Goal: Task Accomplishment & Management: Manage account settings

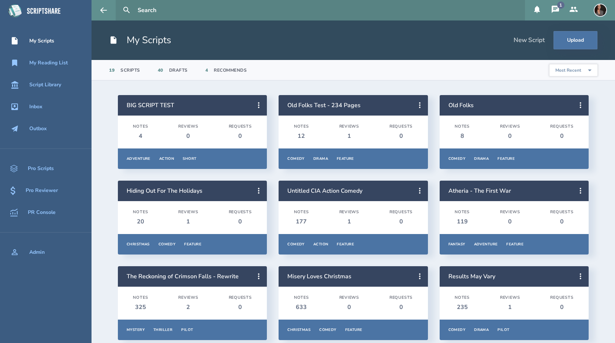
click at [557, 10] on icon at bounding box center [554, 8] width 7 height 7
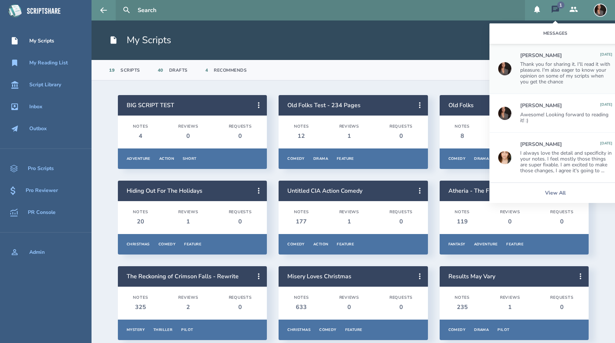
click at [564, 82] on div "Thank you for sharing it. I'll read it with pleasure. I'm also eager to know yo…" at bounding box center [566, 72] width 92 height 23
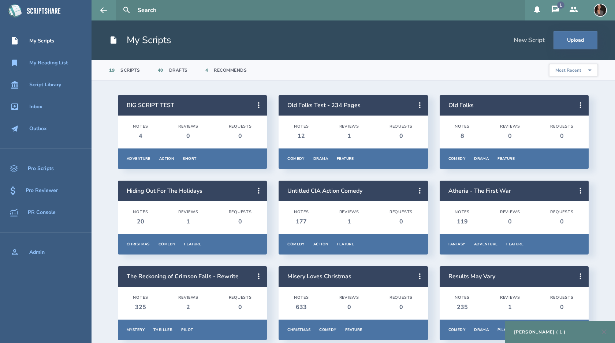
click at [555, 7] on icon at bounding box center [554, 8] width 7 height 7
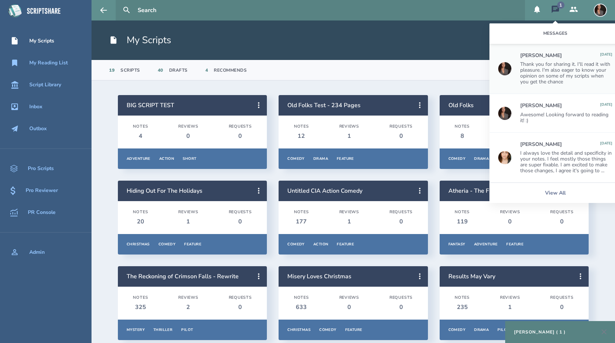
click at [549, 69] on div "Thank you for sharing it. I'll read it with pleasure. I'm also eager to know yo…" at bounding box center [566, 72] width 92 height 23
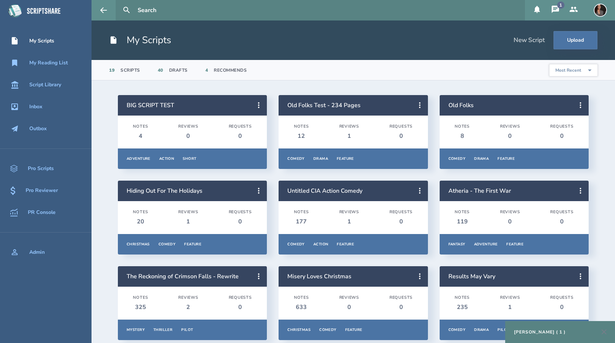
click at [557, 5] on div "1" at bounding box center [560, 4] width 7 height 7
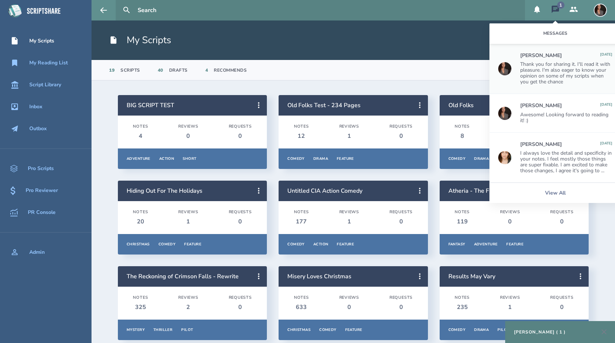
click at [524, 68] on div "Thank you for sharing it. I'll read it with pleasure. I'm also eager to know yo…" at bounding box center [566, 72] width 92 height 23
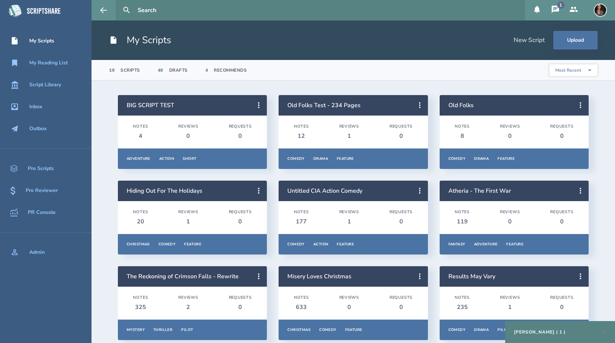
click at [565, 331] on div "[PERSON_NAME] ( 1 )" at bounding box center [540, 332] width 52 height 6
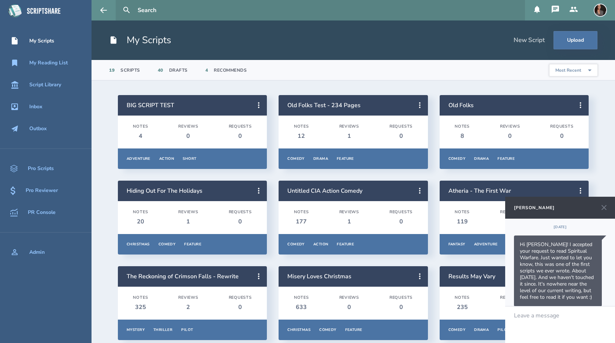
scroll to position [74, 0]
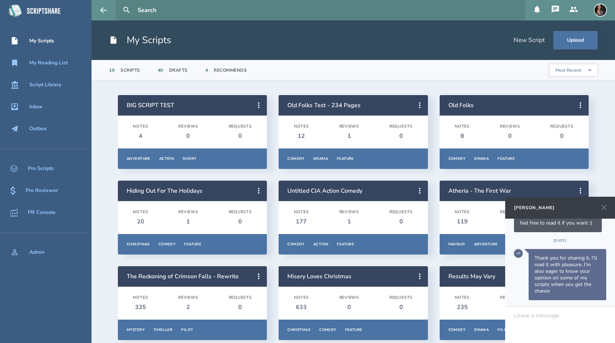
click at [547, 318] on div at bounding box center [560, 315] width 92 height 7
click at [604, 207] on icon at bounding box center [603, 207] width 5 height 5
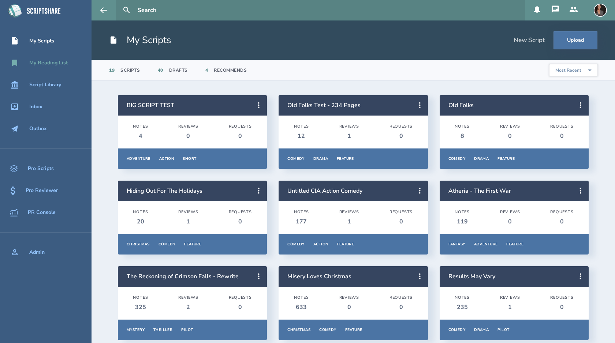
click at [45, 61] on div "My Reading List" at bounding box center [48, 63] width 38 height 6
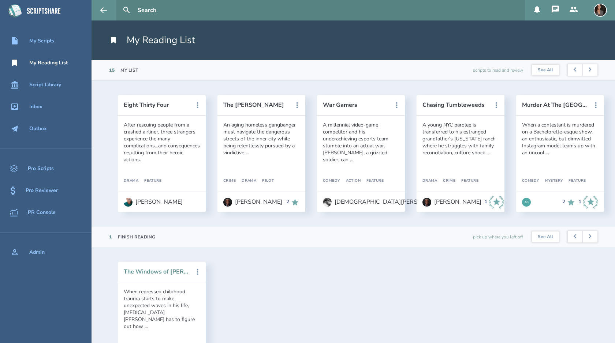
click at [171, 270] on button "The Windows of [PERSON_NAME]" at bounding box center [157, 272] width 66 height 7
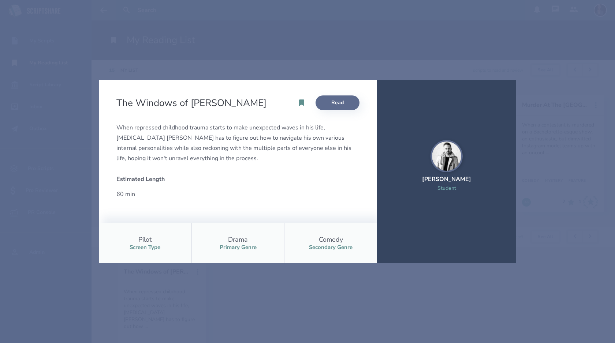
click at [341, 103] on link "Read" at bounding box center [337, 102] width 44 height 15
